Goal: Information Seeking & Learning: Learn about a topic

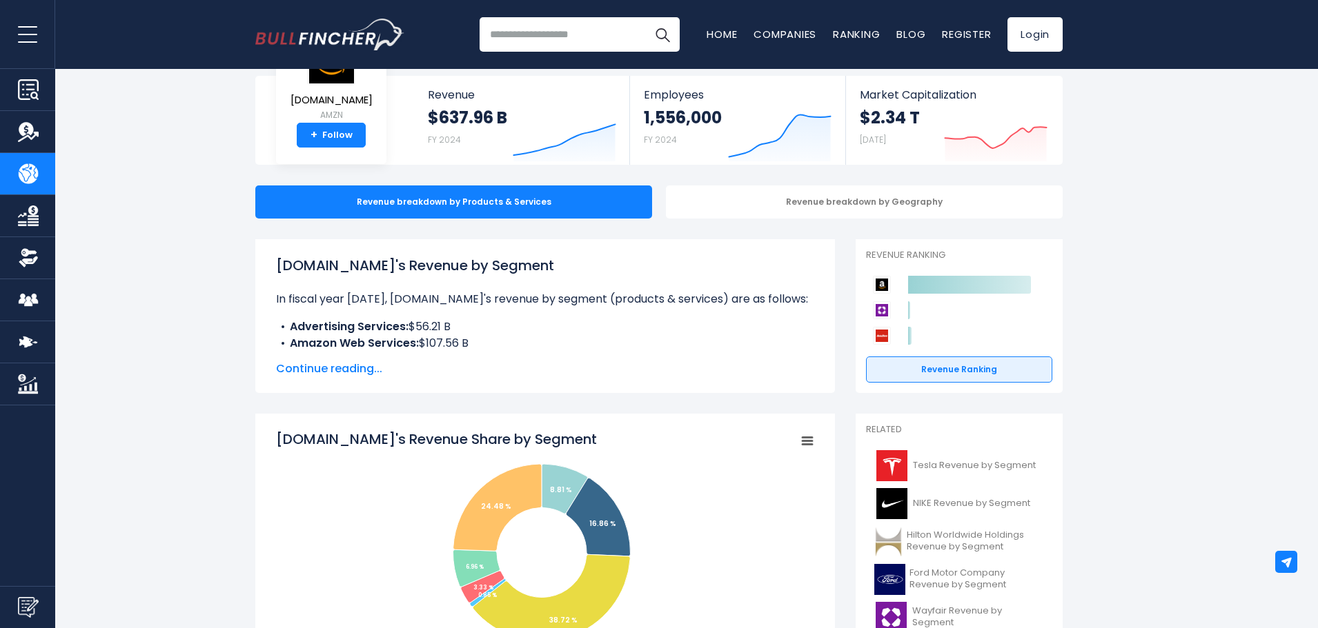
scroll to position [345, 0]
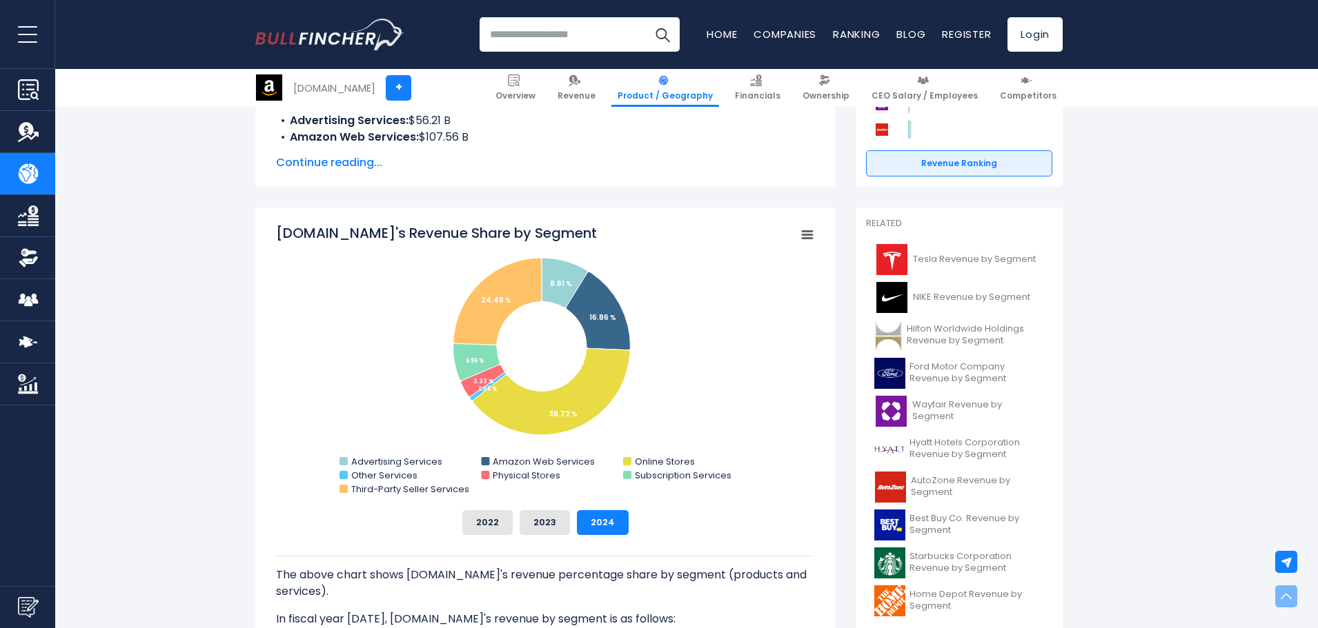
scroll to position [276, 0]
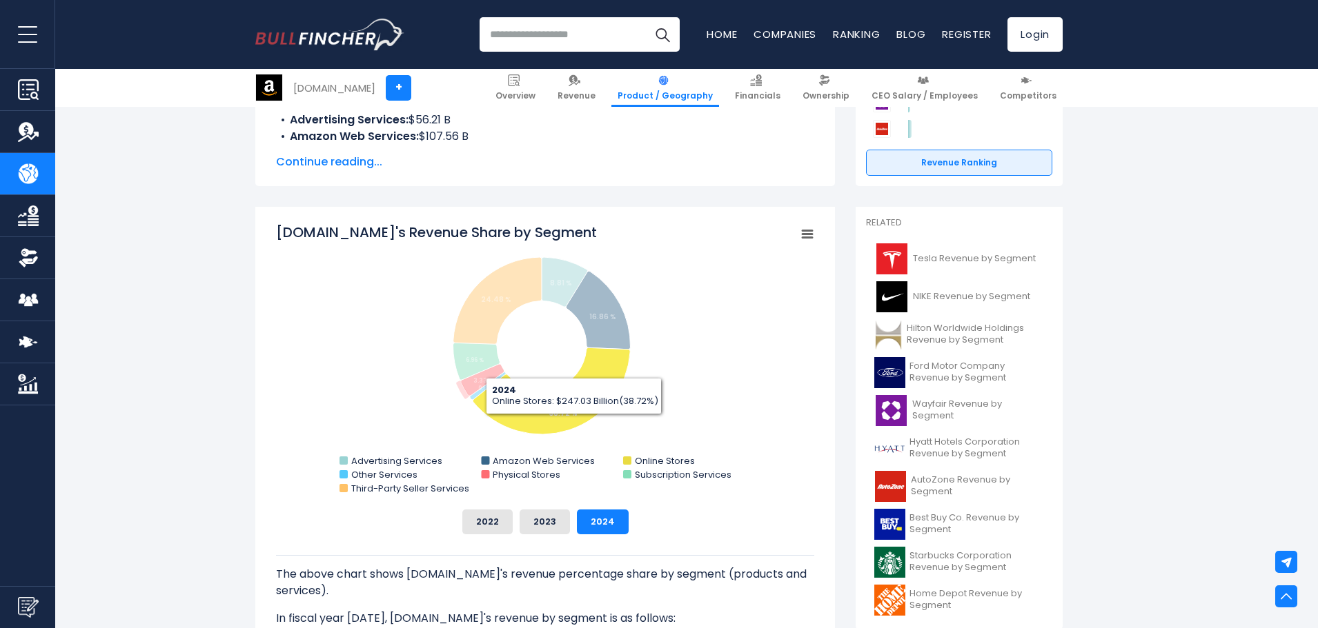
click at [548, 537] on div "The above chart shows Amazon.com's revenue percentage share by segment (product…" at bounding box center [545, 581] width 538 height 92
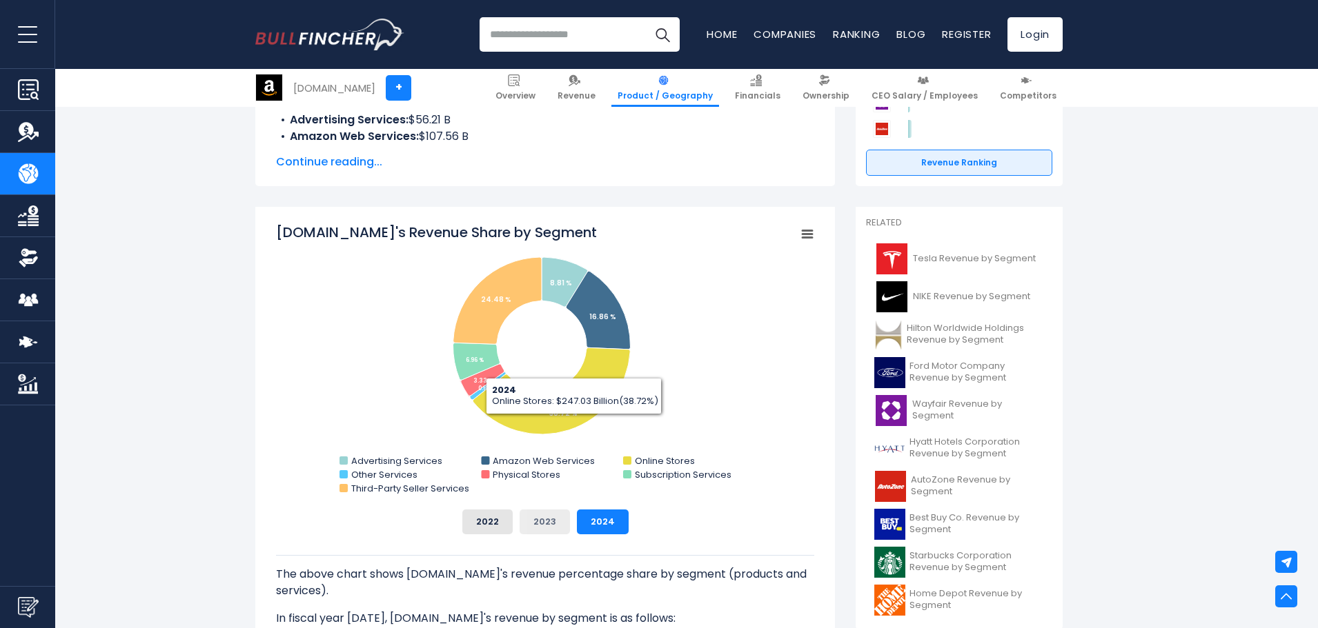
click at [545, 532] on button "2023" at bounding box center [544, 522] width 50 height 25
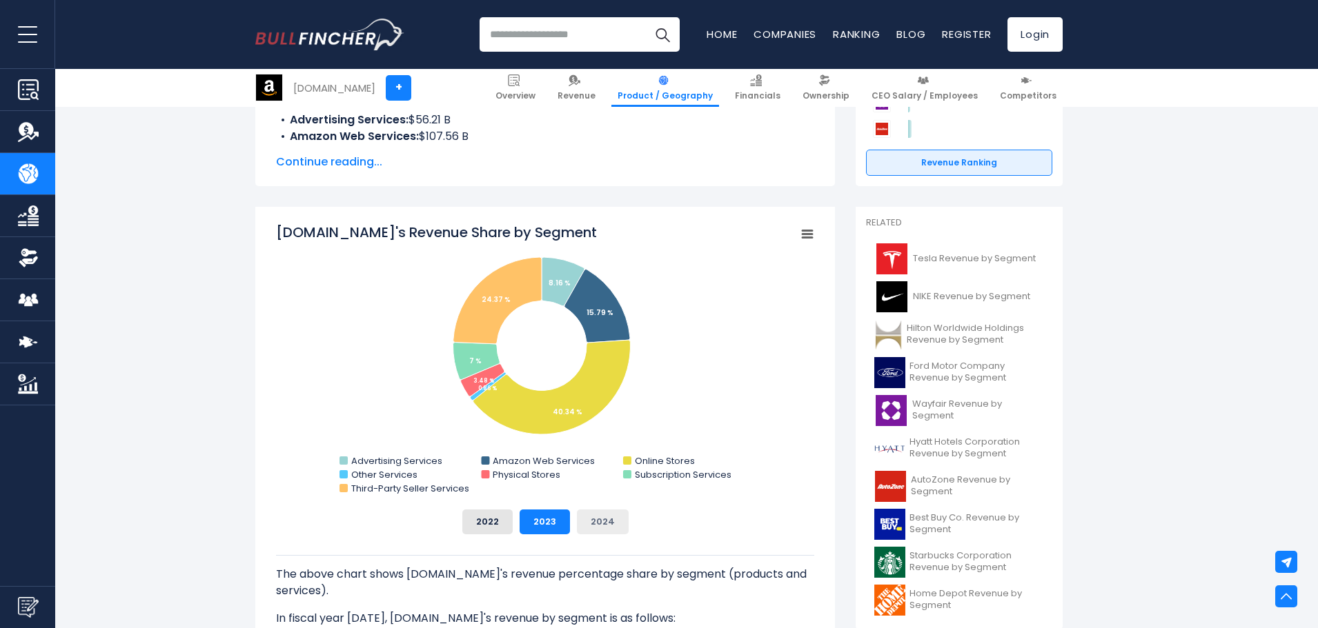
click at [599, 524] on button "2024" at bounding box center [603, 522] width 52 height 25
click at [564, 518] on button "2023" at bounding box center [544, 522] width 50 height 25
click at [517, 514] on div "2022 2023 2024" at bounding box center [545, 522] width 538 height 25
click at [503, 514] on button "2022" at bounding box center [487, 522] width 50 height 25
click at [551, 513] on button "2023" at bounding box center [544, 522] width 50 height 25
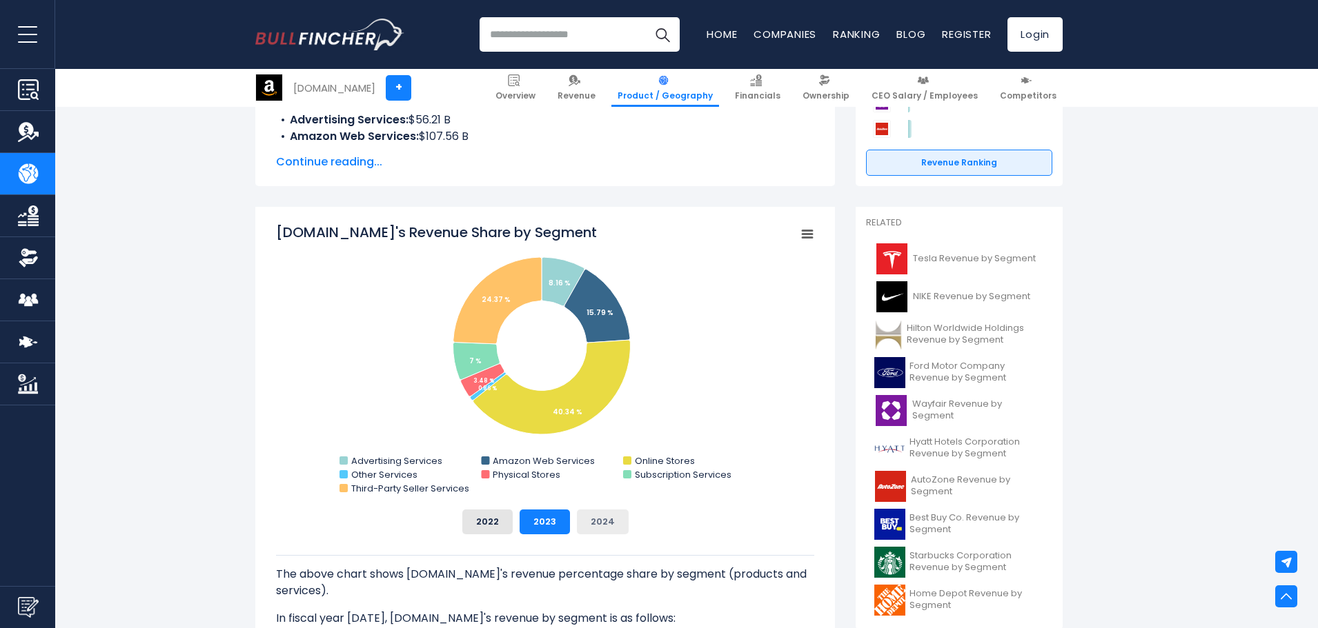
click at [595, 510] on button "2024" at bounding box center [603, 522] width 52 height 25
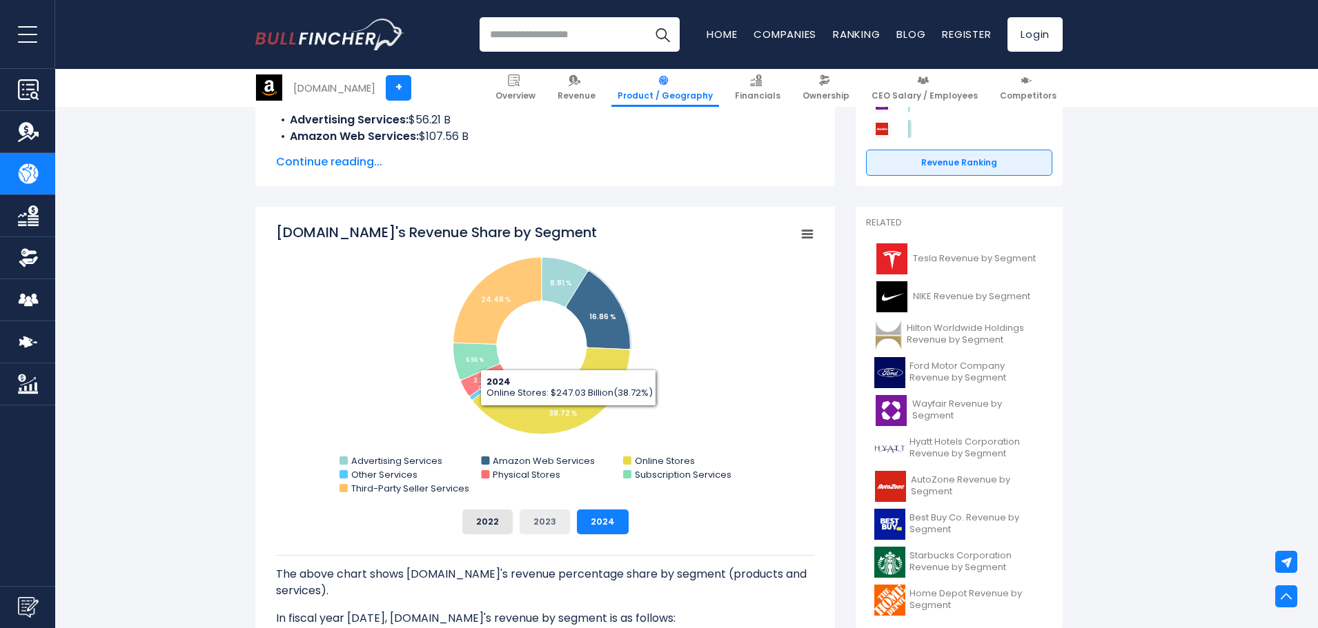
click at [542, 519] on button "2023" at bounding box center [544, 522] width 50 height 25
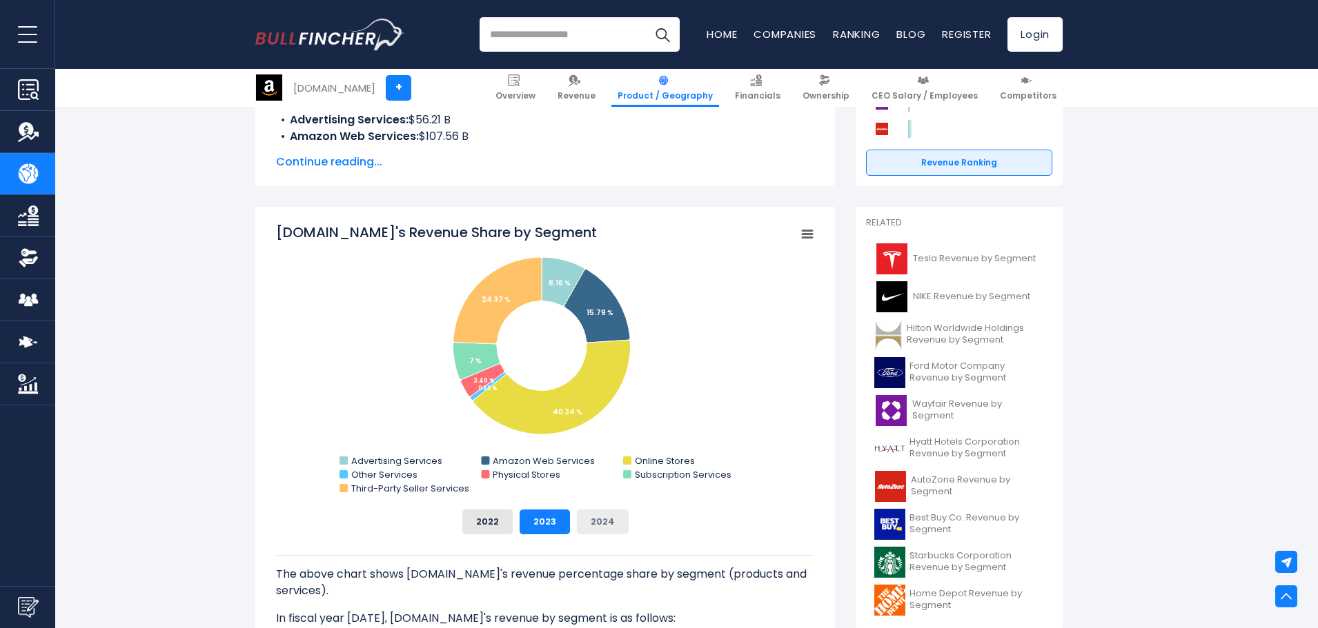
click at [610, 519] on button "2024" at bounding box center [603, 522] width 52 height 25
